Goal: Use online tool/utility: Utilize a website feature to perform a specific function

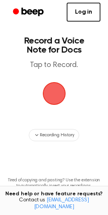
click at [57, 94] on span "button" at bounding box center [54, 93] width 21 height 21
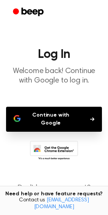
click at [55, 125] on button "Continue with Google" at bounding box center [54, 119] width 96 height 25
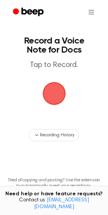
click at [57, 86] on span "button" at bounding box center [54, 93] width 21 height 21
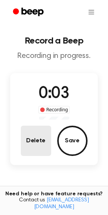
click at [43, 137] on button "Delete" at bounding box center [36, 141] width 30 height 30
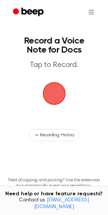
scroll to position [15, 0]
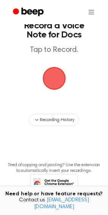
click at [49, 72] on span "button" at bounding box center [54, 78] width 21 height 21
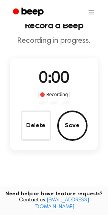
scroll to position [39, 0]
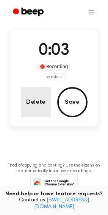
click at [38, 103] on button "Delete" at bounding box center [36, 102] width 30 height 30
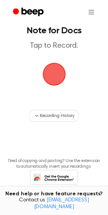
scroll to position [0, 0]
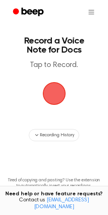
click at [50, 87] on span "button" at bounding box center [54, 93] width 21 height 21
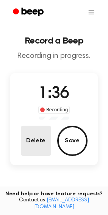
click at [30, 153] on button "Delete" at bounding box center [36, 141] width 30 height 30
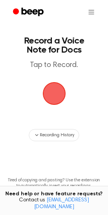
click at [48, 96] on span "button" at bounding box center [54, 93] width 21 height 21
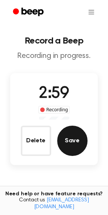
click at [75, 137] on button "Save" at bounding box center [72, 141] width 30 height 30
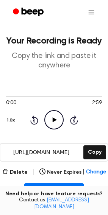
click at [56, 118] on icon "Play Audio" at bounding box center [53, 119] width 19 height 19
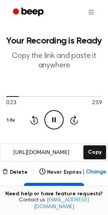
click at [66, 186] on button "Insert into Doc" at bounding box center [54, 191] width 60 height 17
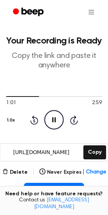
click at [54, 121] on icon "Pause Audio" at bounding box center [53, 119] width 19 height 19
